Goal: Information Seeking & Learning: Learn about a topic

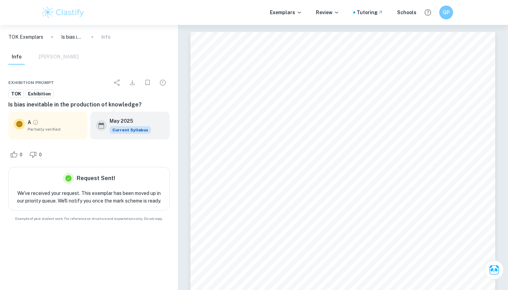
scroll to position [90, 0]
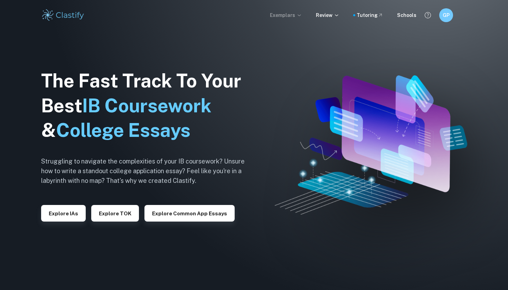
click at [297, 16] on p "Exemplars" at bounding box center [286, 15] width 32 height 8
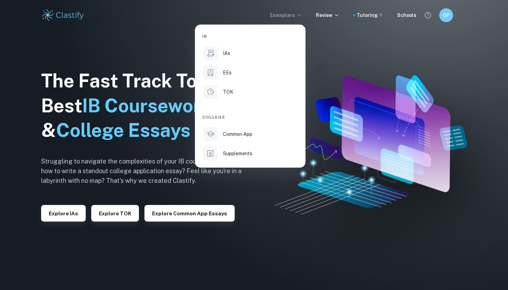
click at [410, 68] on div at bounding box center [254, 145] width 508 height 290
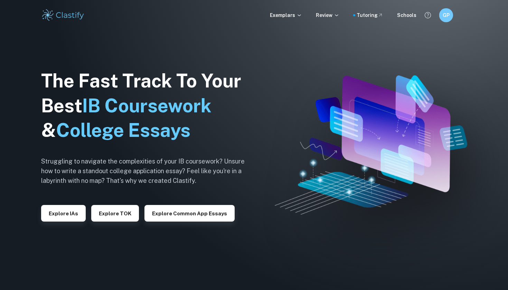
click at [447, 20] on div "GP" at bounding box center [446, 15] width 14 height 14
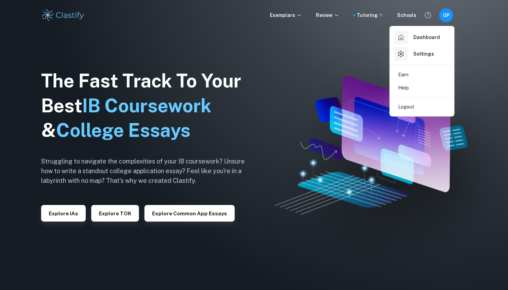
click at [426, 37] on h6 "Dashboard" at bounding box center [427, 38] width 27 height 8
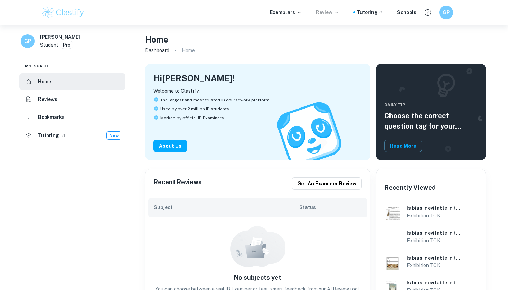
click at [338, 13] on icon at bounding box center [337, 13] width 6 height 6
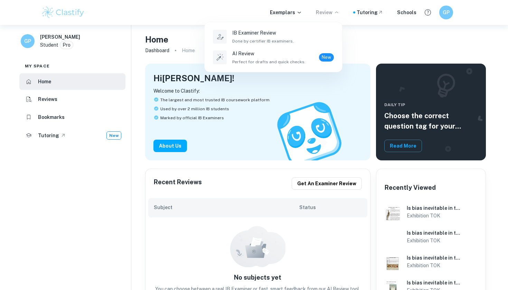
click at [337, 13] on div at bounding box center [254, 145] width 508 height 290
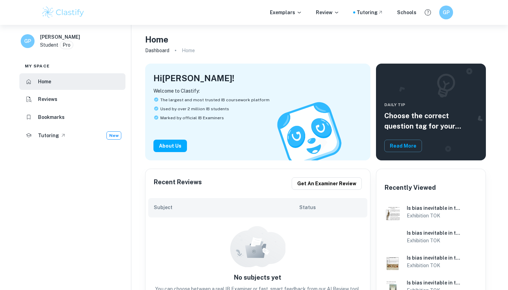
click at [34, 41] on div "GP" at bounding box center [28, 41] width 14 height 14
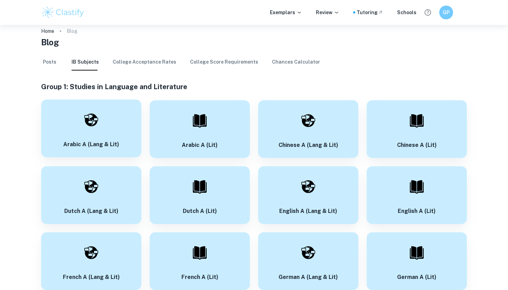
scroll to position [18, 0]
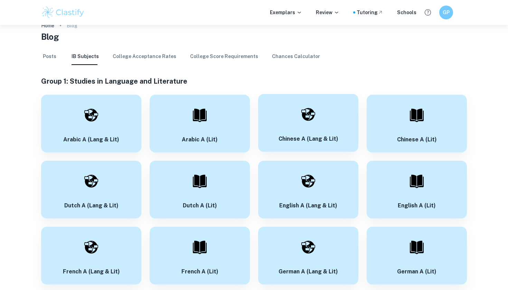
click at [308, 107] on div at bounding box center [308, 114] width 24 height 24
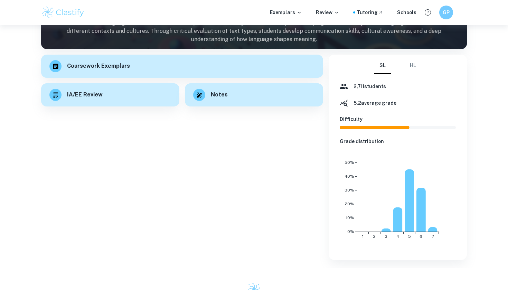
scroll to position [86, 0]
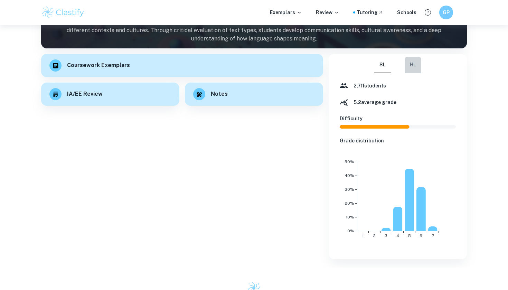
click at [417, 65] on button "HL" at bounding box center [413, 65] width 17 height 17
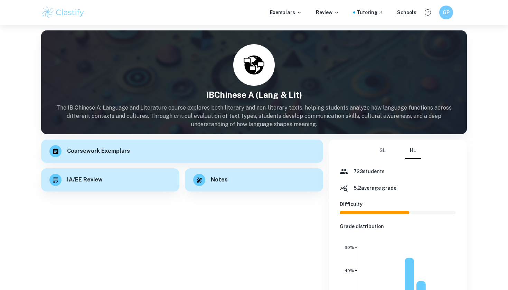
scroll to position [0, 0]
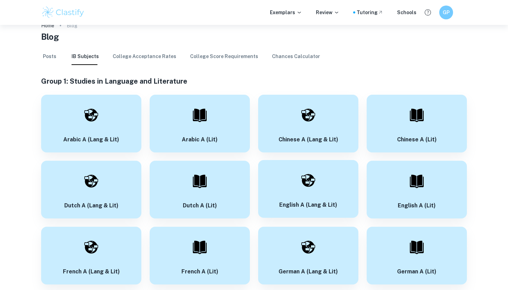
scroll to position [24, 0]
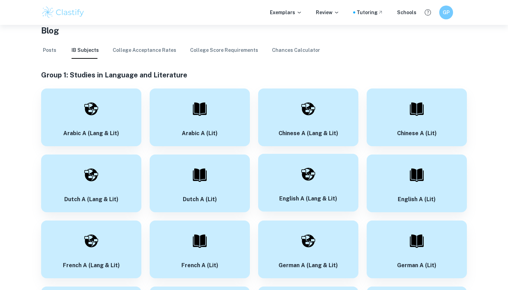
click at [308, 173] on img at bounding box center [308, 174] width 14 height 14
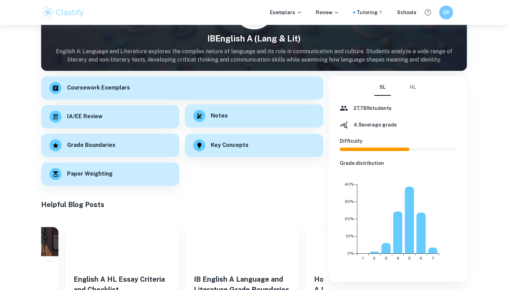
scroll to position [66, 0]
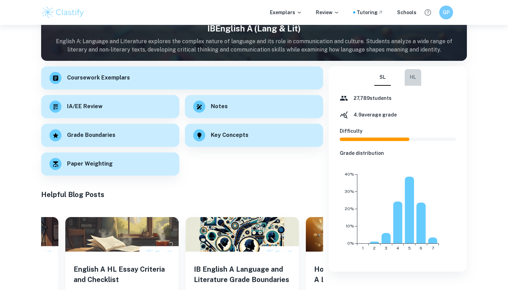
click at [407, 75] on button "HL" at bounding box center [413, 77] width 17 height 17
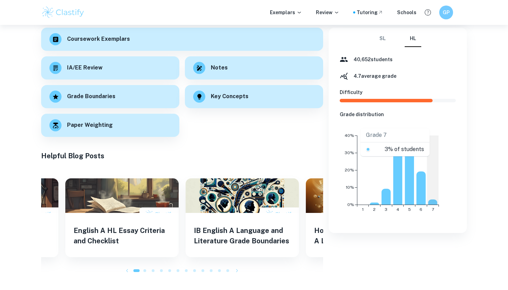
scroll to position [104, 0]
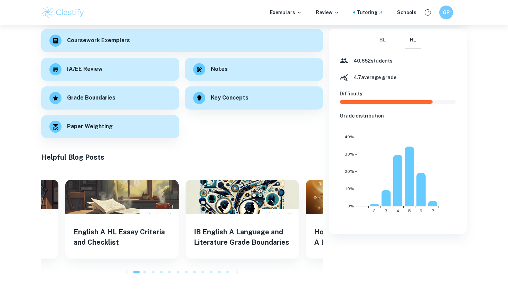
click at [387, 39] on button "SL" at bounding box center [382, 40] width 17 height 17
click at [410, 45] on button "HL" at bounding box center [413, 40] width 17 height 17
click at [390, 39] on button "SL" at bounding box center [382, 40] width 17 height 17
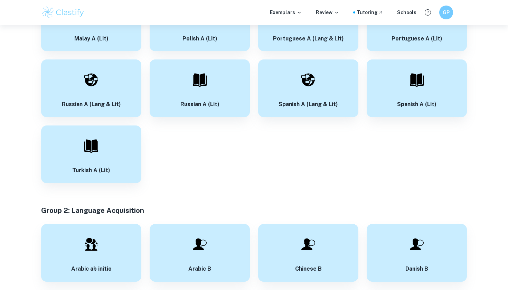
scroll to position [363, 0]
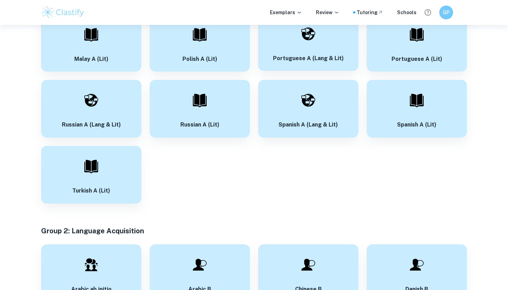
click at [317, 43] on div "Portuguese A (Lang & Lit)" at bounding box center [308, 42] width 100 height 58
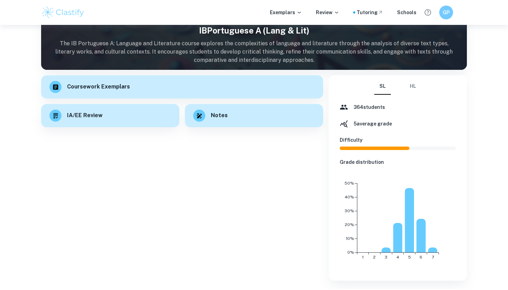
scroll to position [65, 0]
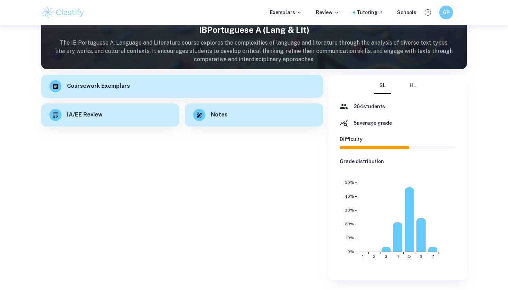
click at [413, 81] on button "HL" at bounding box center [413, 85] width 17 height 17
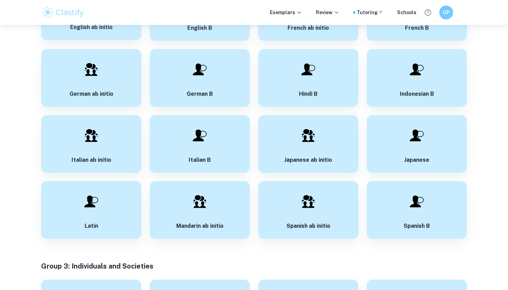
scroll to position [692, 0]
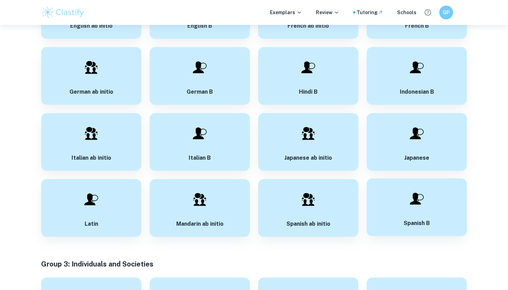
click at [439, 195] on div "Spanish B" at bounding box center [417, 207] width 100 height 58
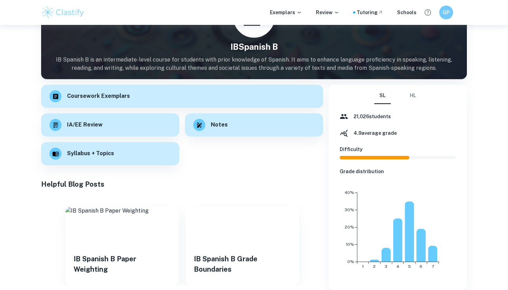
scroll to position [48, 0]
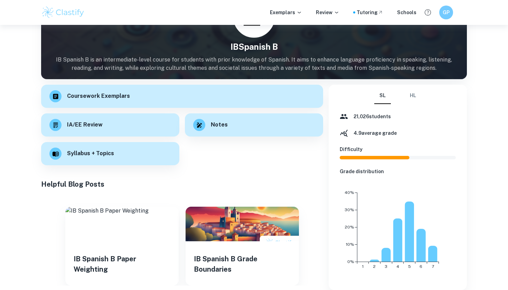
click at [410, 92] on button "HL" at bounding box center [413, 95] width 17 height 17
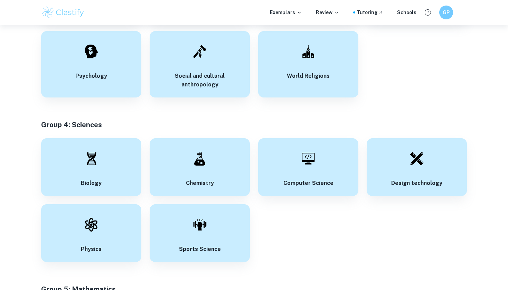
scroll to position [1087, 0]
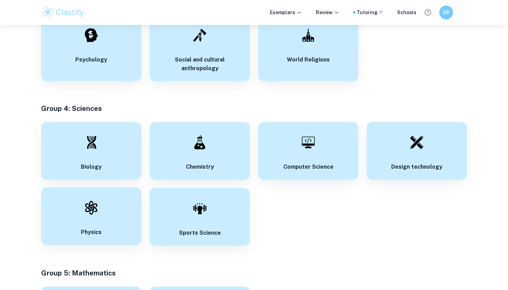
click at [109, 211] on div "Physics" at bounding box center [91, 216] width 100 height 58
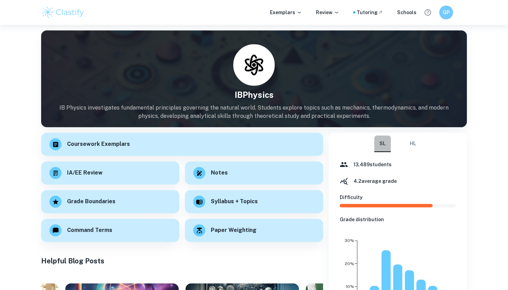
click at [387, 145] on button "SL" at bounding box center [382, 144] width 17 height 17
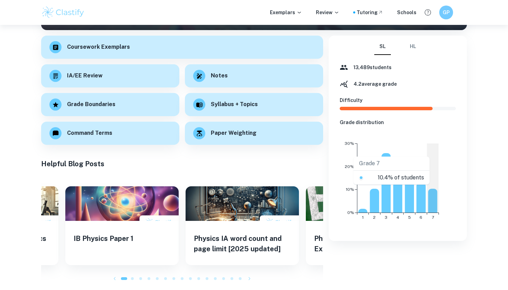
scroll to position [51, 0]
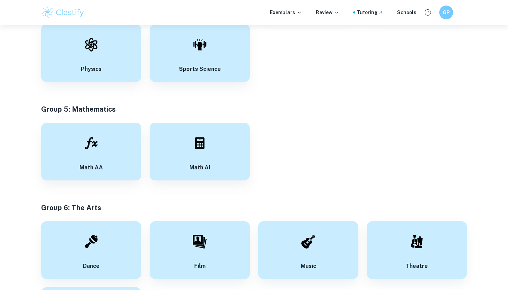
scroll to position [1263, 0]
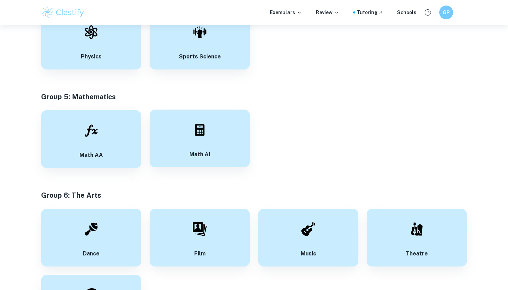
click at [225, 156] on div "Math AI" at bounding box center [200, 139] width 100 height 58
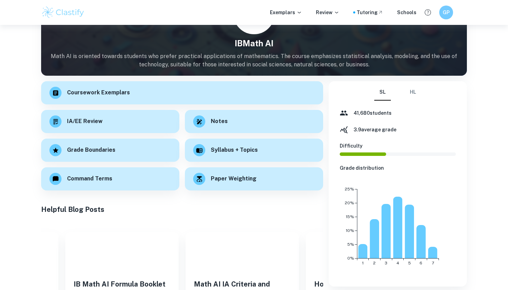
scroll to position [54, 0]
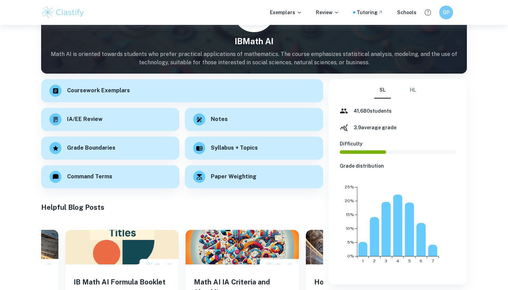
click at [402, 96] on div "SL HL" at bounding box center [397, 90] width 47 height 17
click at [408, 95] on button "HL" at bounding box center [413, 90] width 17 height 17
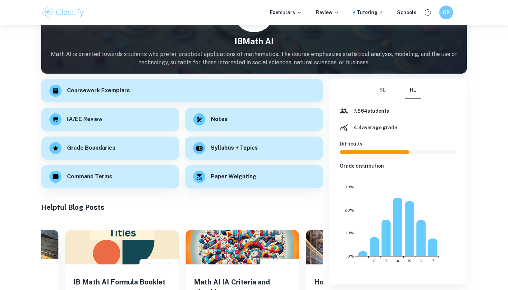
click at [413, 88] on button "HL" at bounding box center [413, 90] width 17 height 17
click at [372, 125] on h6 "4.4 average grade" at bounding box center [376, 128] width 44 height 8
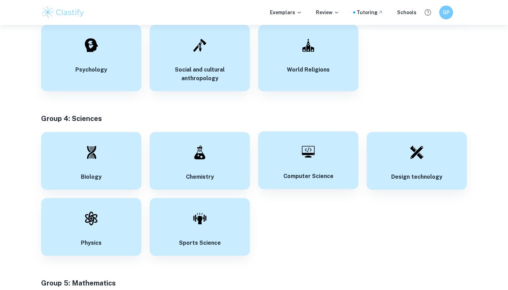
scroll to position [1076, 0]
click at [307, 157] on div at bounding box center [308, 152] width 24 height 24
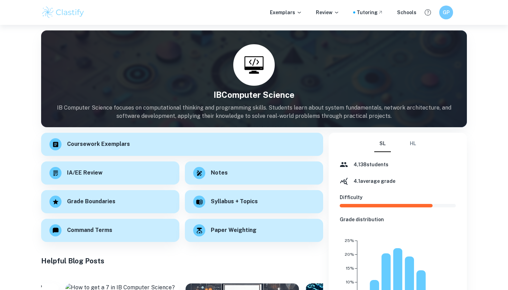
click at [414, 148] on button "HL" at bounding box center [413, 144] width 17 height 17
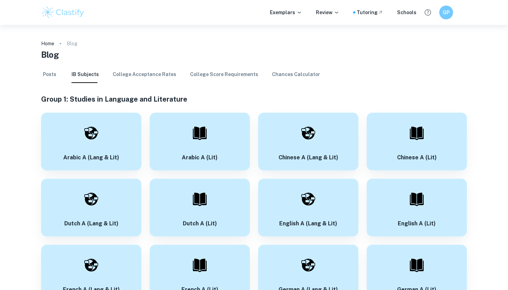
scroll to position [1076, 0]
